Goal: Task Accomplishment & Management: Manage account settings

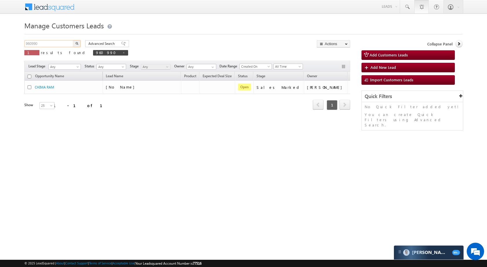
click at [53, 44] on input "960990" at bounding box center [49, 43] width 50 height 7
paste input "6918"
type input "966918"
click at [74, 43] on button "button" at bounding box center [77, 43] width 8 height 7
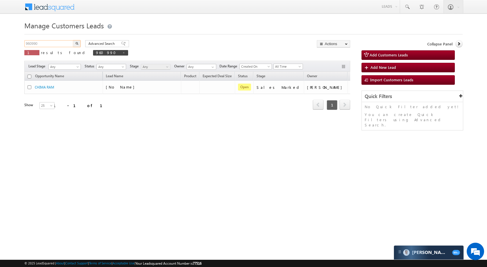
click at [53, 41] on input "960990" at bounding box center [49, 43] width 50 height 7
paste input "860729"
click at [76, 42] on img "button" at bounding box center [76, 43] width 3 height 3
click at [54, 43] on input "860729" at bounding box center [49, 43] width 50 height 7
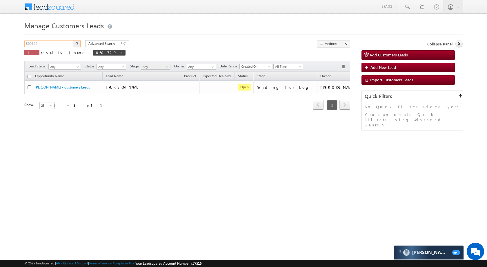
click at [54, 43] on input "860729" at bounding box center [49, 43] width 50 height 7
paste input "6644"
click at [76, 42] on img "button" at bounding box center [76, 43] width 3 height 3
click at [51, 41] on input "866644" at bounding box center [49, 43] width 50 height 7
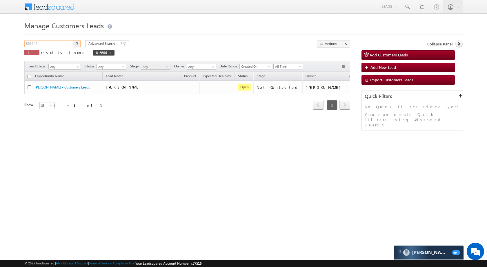
paste input "32088"
click at [78, 45] on button "button" at bounding box center [77, 43] width 8 height 7
click at [65, 45] on input "832088" at bounding box center [49, 43] width 50 height 7
paste input "9130"
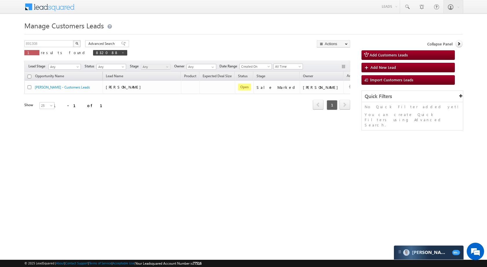
click at [79, 41] on button "button" at bounding box center [77, 43] width 8 height 7
click at [48, 45] on input "891308" at bounding box center [49, 43] width 50 height 7
paste input "7085"
click at [76, 43] on img "button" at bounding box center [76, 43] width 3 height 3
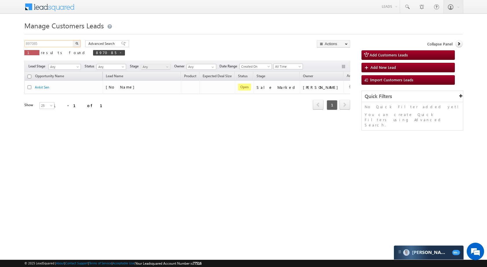
click at [59, 44] on input "897085" at bounding box center [49, 43] width 50 height 7
paste input "902876"
click at [77, 44] on img "button" at bounding box center [76, 43] width 3 height 3
click at [55, 44] on input "902876" at bounding box center [49, 43] width 50 height 7
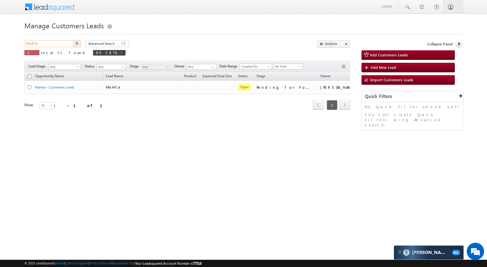
click at [55, 44] on input "902876" at bounding box center [49, 43] width 50 height 7
paste input "79210"
type input "792106"
click at [74, 44] on button "button" at bounding box center [77, 43] width 8 height 7
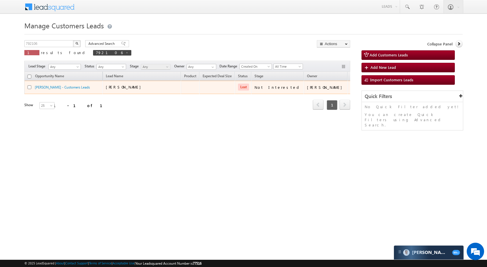
click at [40, 84] on td "Shanta - Customers Leads" at bounding box center [63, 87] width 78 height 13
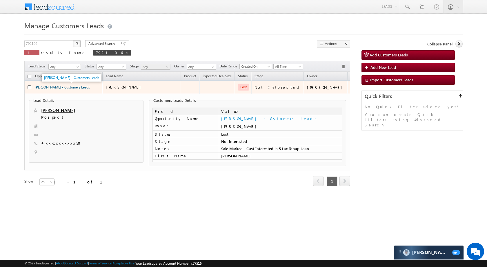
click at [56, 89] on link "Shanta - Customers Leads" at bounding box center [62, 87] width 55 height 4
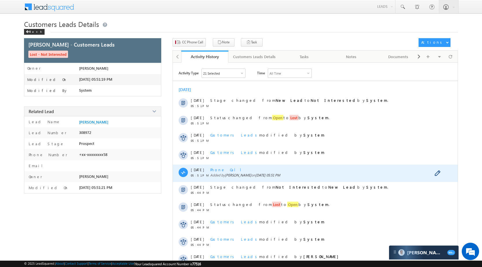
click at [219, 167] on span "Phone Call" at bounding box center [228, 169] width 36 height 5
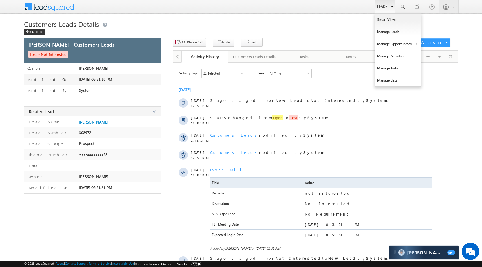
click at [388, 5] on link "Leads" at bounding box center [385, 6] width 21 height 13
click at [394, 41] on link "Manage Opportunities" at bounding box center [398, 44] width 46 height 12
click at [434, 57] on link "Customers Leads" at bounding box center [448, 56] width 53 height 12
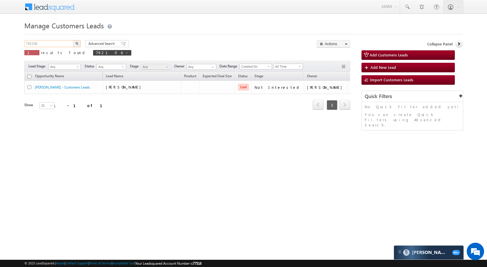
click at [56, 42] on input "792106" at bounding box center [49, 43] width 50 height 7
paste input "902850"
type input "902850"
click at [74, 45] on button "button" at bounding box center [77, 43] width 8 height 7
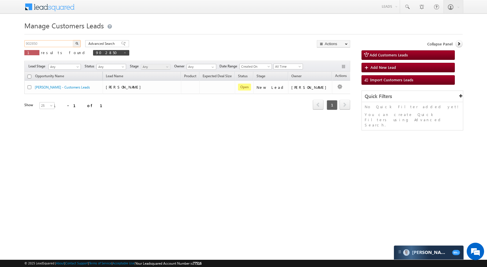
click at [60, 45] on input "902850" at bounding box center [49, 43] width 50 height 7
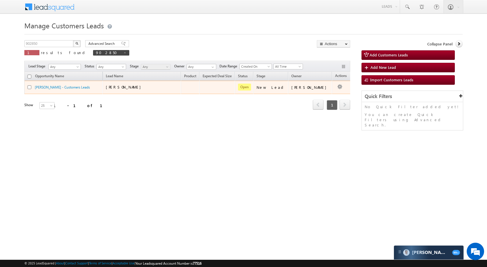
click at [54, 84] on td "Asha Agrawal - Customers Leads" at bounding box center [63, 87] width 78 height 13
click at [52, 86] on link "Asha Agrawal - Customers Leads" at bounding box center [62, 87] width 55 height 4
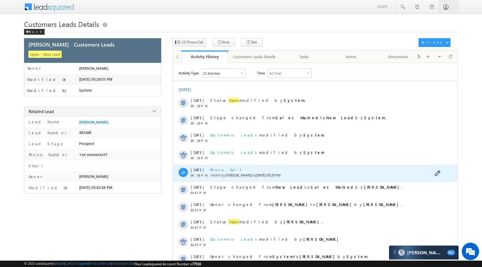
click at [226, 170] on span "Phone Call" at bounding box center [228, 169] width 36 height 5
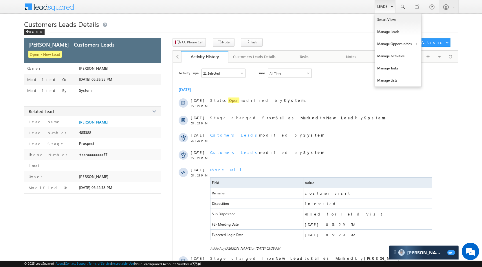
click at [387, 8] on link "Leads" at bounding box center [385, 6] width 21 height 13
click at [403, 45] on link "Manage Opportunities" at bounding box center [398, 44] width 46 height 12
click at [453, 57] on link "Customers Leads" at bounding box center [448, 56] width 53 height 12
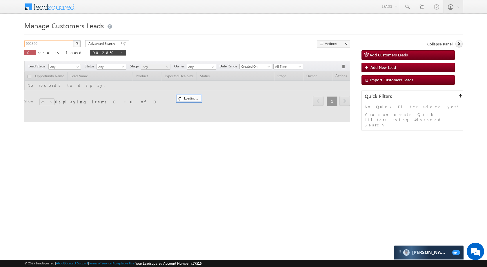
click at [52, 44] on input "902850" at bounding box center [49, 43] width 50 height 7
paste input "832121"
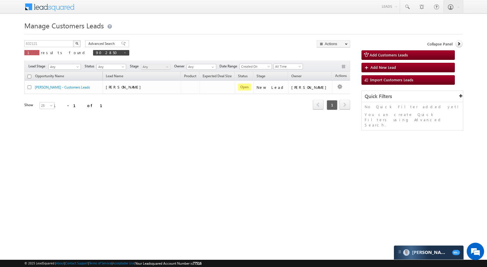
click at [75, 43] on img "button" at bounding box center [76, 43] width 3 height 3
click at [47, 42] on input "832121" at bounding box center [49, 43] width 50 height 7
paste input "915316"
type input "915316"
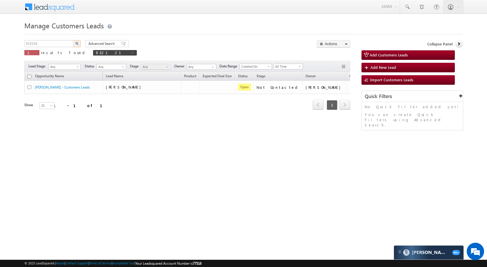
click at [75, 44] on button "button" at bounding box center [77, 43] width 8 height 7
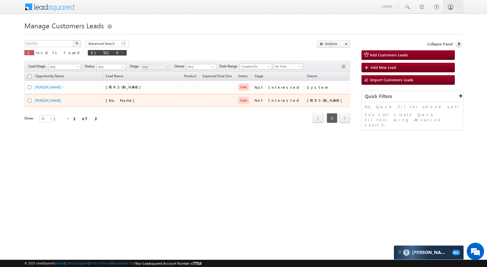
click at [48, 96] on td "[PERSON_NAME]" at bounding box center [63, 100] width 78 height 13
click at [47, 101] on link "[PERSON_NAME]" at bounding box center [48, 100] width 26 height 4
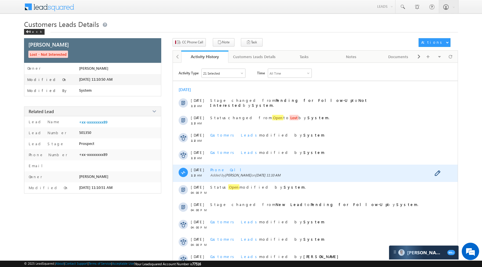
click at [225, 171] on span "Phone Call" at bounding box center [228, 169] width 36 height 5
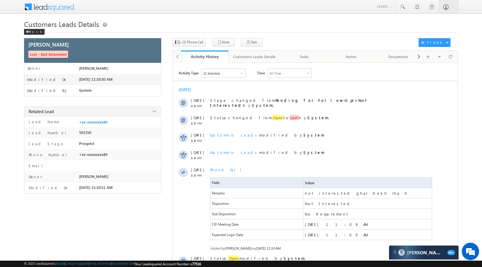
click at [373, 8] on div "Menu Vikas Halwai sitar a1@ks erve. co.in SGR Limit" at bounding box center [241, 7] width 434 height 14
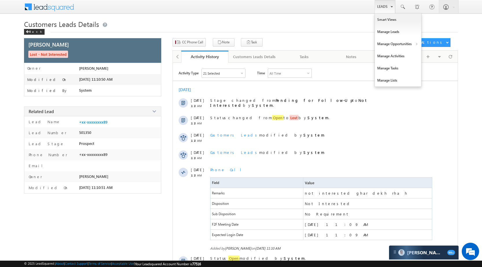
click at [386, 1] on link "Leads" at bounding box center [385, 6] width 21 height 13
click at [398, 42] on link "Manage Opportunities" at bounding box center [398, 44] width 46 height 12
click at [428, 55] on link "Customers Leads" at bounding box center [448, 56] width 53 height 12
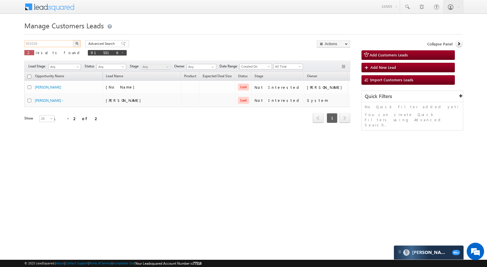
click at [65, 42] on input "915316" at bounding box center [49, 43] width 50 height 7
paste input "900"
click at [80, 41] on button "button" at bounding box center [77, 43] width 8 height 7
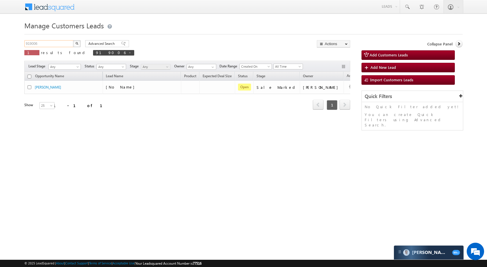
click at [52, 44] on input "919006" at bounding box center [49, 43] width 50 height 7
paste input "23759"
click at [77, 40] on button "button" at bounding box center [77, 43] width 8 height 7
click at [47, 43] on input "923759" at bounding box center [49, 43] width 50 height 7
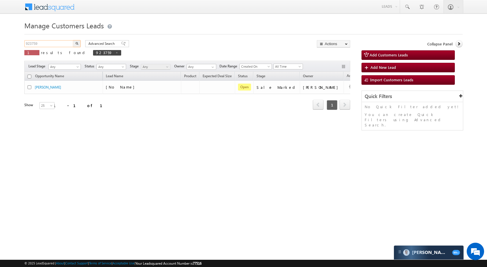
click at [47, 43] on input "923759" at bounding box center [49, 43] width 50 height 7
paste input "792225"
click at [76, 43] on img "button" at bounding box center [76, 43] width 3 height 3
click at [54, 47] on input "792225" at bounding box center [49, 43] width 50 height 7
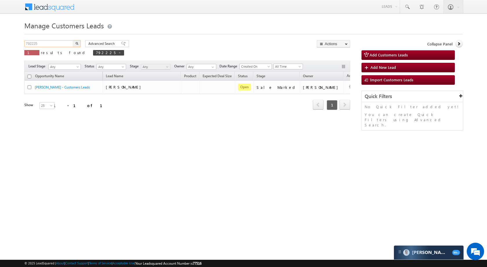
paste input "93007"
click at [76, 46] on button "button" at bounding box center [77, 43] width 8 height 7
click at [63, 44] on input "930075" at bounding box center [49, 43] width 50 height 7
paste input "792168"
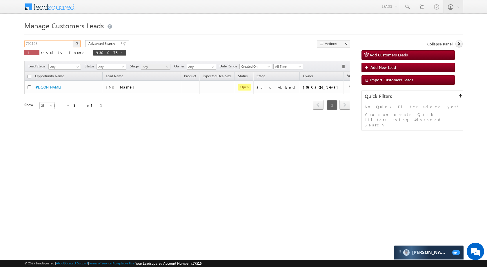
type input "792168"
click at [73, 44] on button "button" at bounding box center [77, 43] width 8 height 7
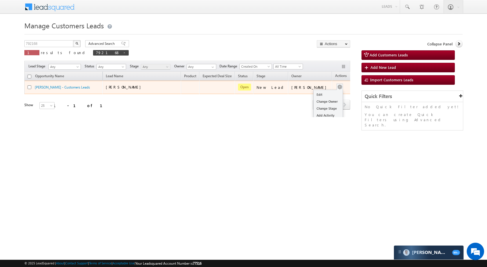
click at [335, 87] on div "Edit Change Owner Change Stage Add Activity Add Task Delete" at bounding box center [339, 88] width 9 height 8
click at [320, 92] on link "Edit" at bounding box center [327, 94] width 29 height 7
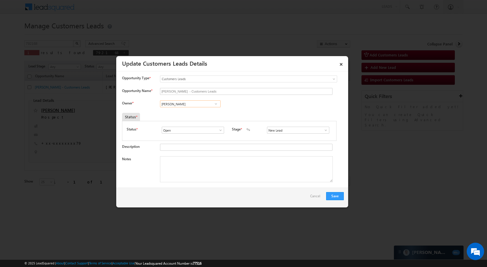
click at [185, 101] on input "[PERSON_NAME]" at bounding box center [190, 104] width 61 height 7
click at [176, 114] on span "banveer.singh@sgrlimited.in" at bounding box center [188, 115] width 52 height 4
type input "[PERSON_NAME]"
click at [323, 131] on span at bounding box center [326, 130] width 6 height 5
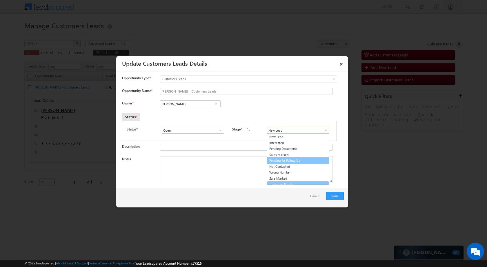
scroll to position [3, 0]
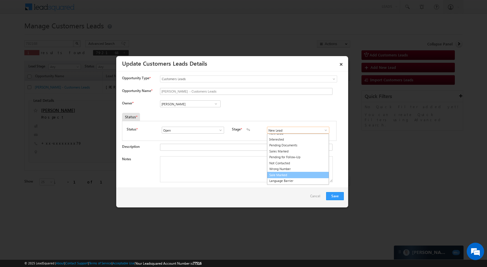
click at [293, 173] on link "Sale Marked" at bounding box center [298, 175] width 62 height 7
type input "Sale Marked"
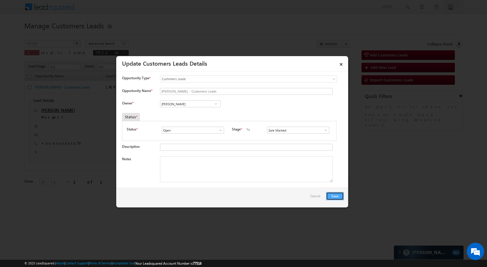
click at [337, 195] on button "Save" at bounding box center [335, 196] width 18 height 8
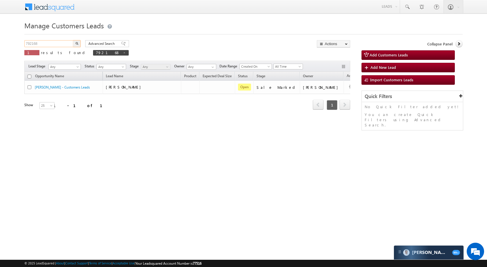
click at [52, 42] on input "792168" at bounding box center [49, 43] width 50 height 7
paste input "938994"
click at [76, 44] on img "button" at bounding box center [76, 43] width 3 height 3
click at [56, 43] on input "938994" at bounding box center [49, 43] width 50 height 7
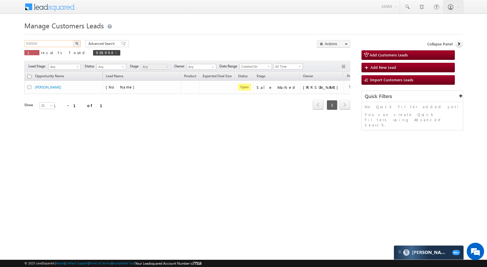
click at [56, 43] on input "938994" at bounding box center [49, 43] width 50 height 7
type input "965980"
click at [76, 42] on button "button" at bounding box center [77, 43] width 8 height 7
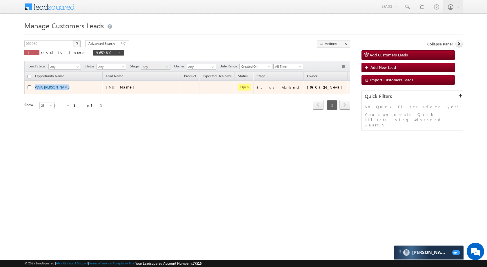
drag, startPoint x: 74, startPoint y: 88, endPoint x: 36, endPoint y: 87, distance: 38.3
click at [31, 88] on div "PINKI [PERSON_NAME]" at bounding box center [64, 89] width 72 height 8
copy div "PINKI [PERSON_NAME]"
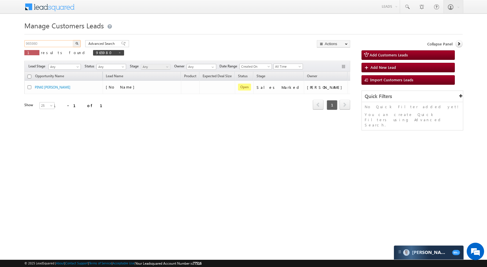
click at [47, 42] on input "965980" at bounding box center [49, 43] width 50 height 7
